Goal: Task Accomplishment & Management: Manage account settings

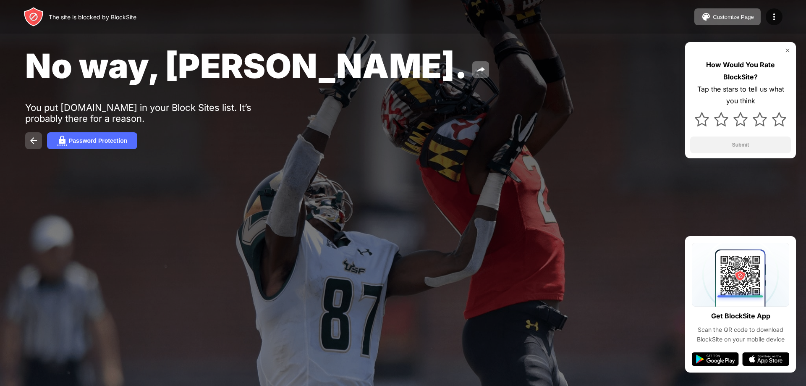
click at [26, 135] on button at bounding box center [33, 140] width 17 height 17
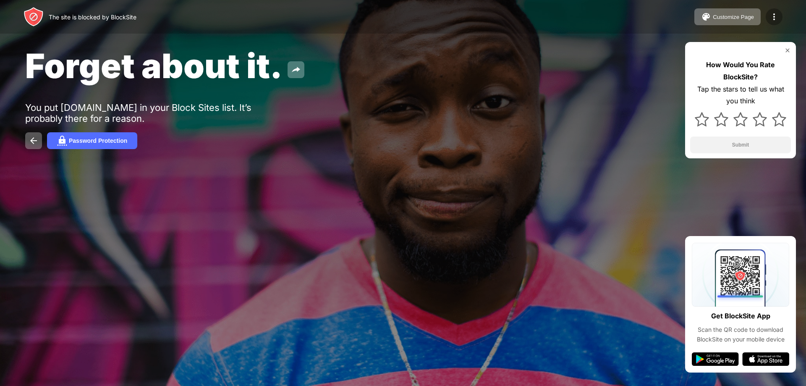
click at [773, 18] on img at bounding box center [774, 17] width 10 height 10
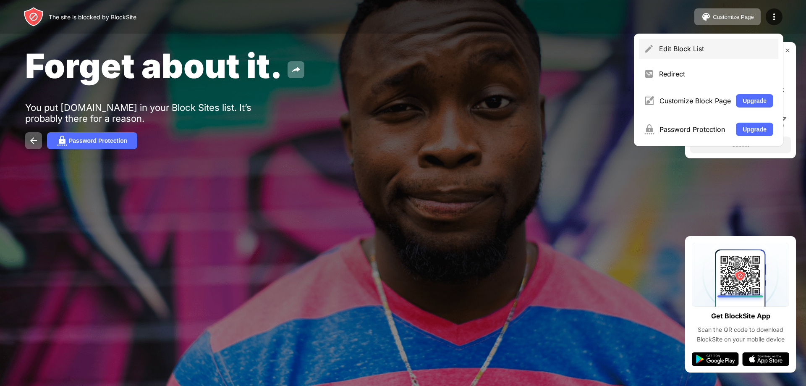
click at [699, 50] on div "Edit Block List" at bounding box center [716, 49] width 114 height 8
